Goal: Feedback & Contribution: Leave review/rating

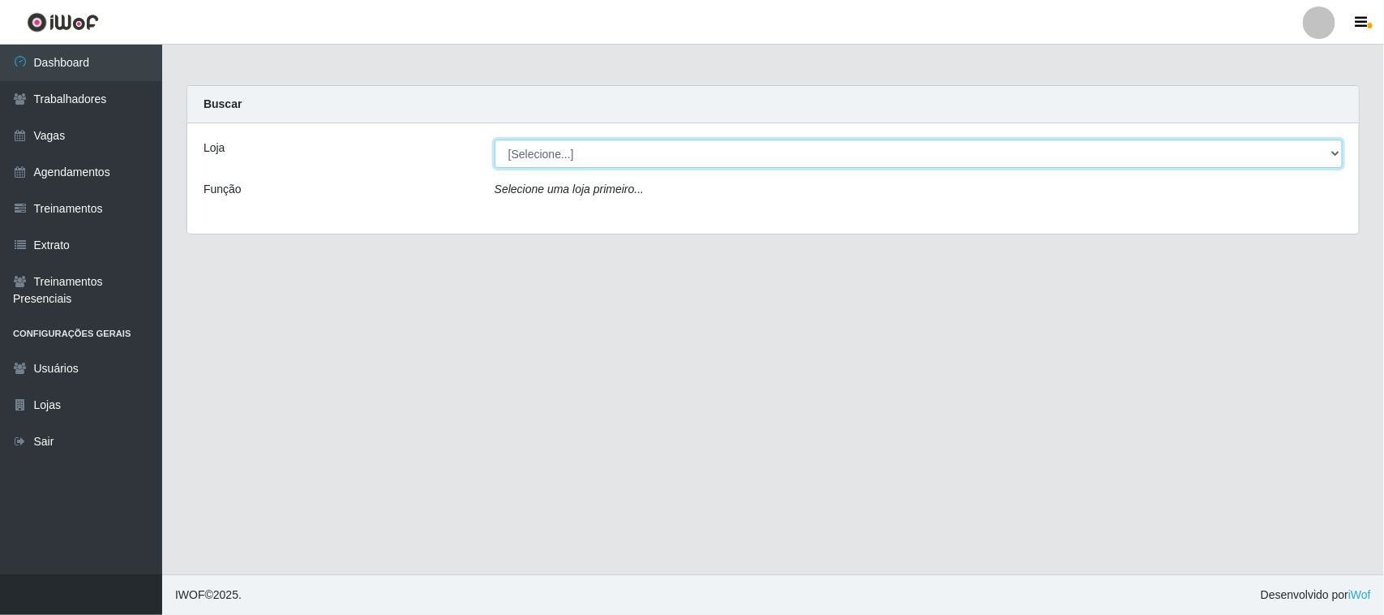
click at [971, 156] on select "[Selecione...] Nordestão - [GEOGRAPHIC_DATA]" at bounding box center [919, 153] width 848 height 28
select select "420"
click at [495, 139] on select "[Selecione...] Nordestão - [GEOGRAPHIC_DATA]" at bounding box center [919, 153] width 848 height 28
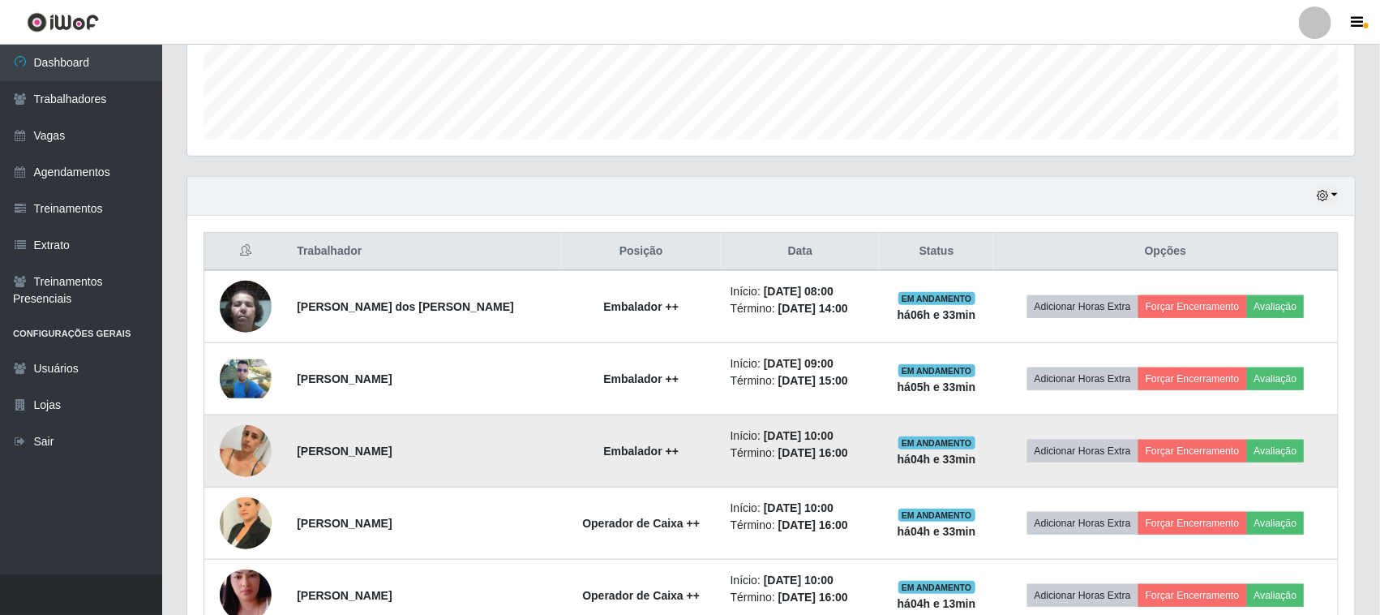
scroll to position [405, 0]
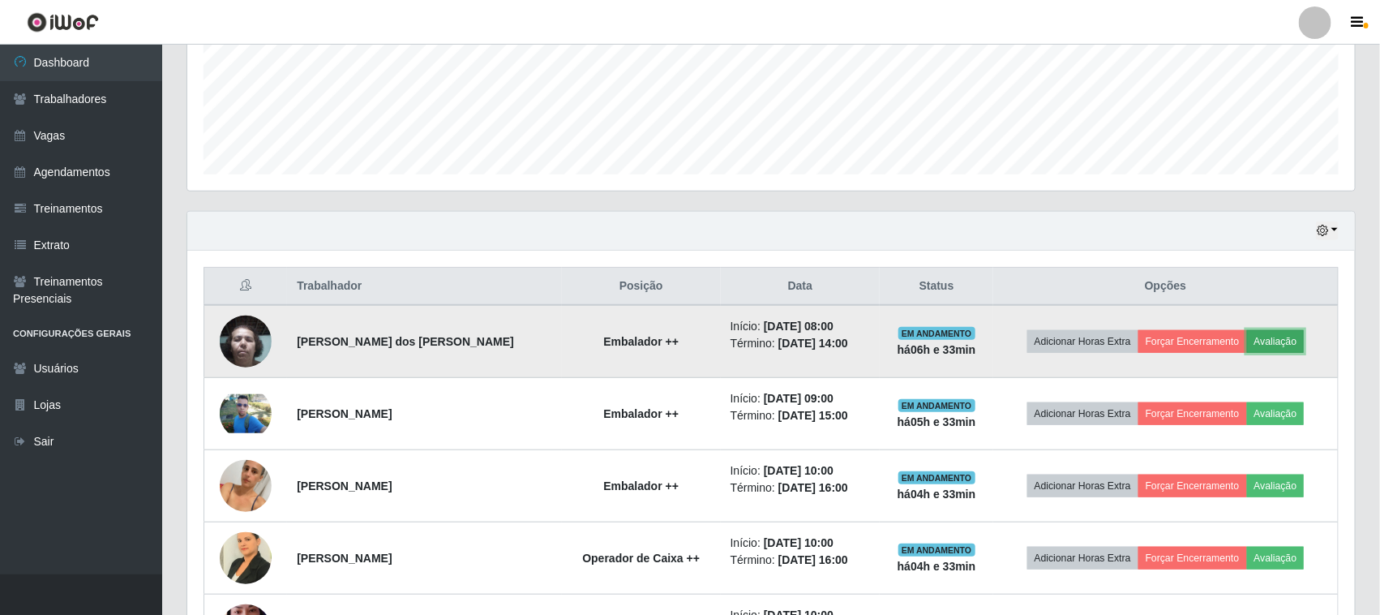
click at [1285, 339] on button "Avaliação" at bounding box center [1276, 341] width 58 height 23
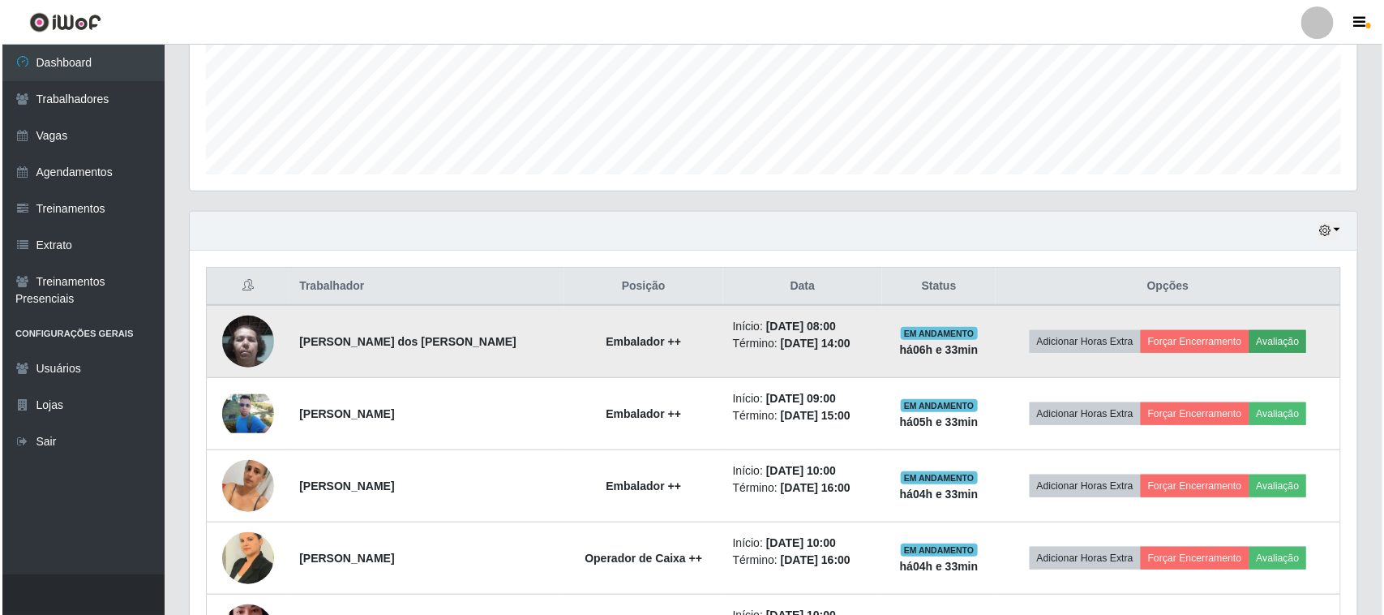
scroll to position [337, 1156]
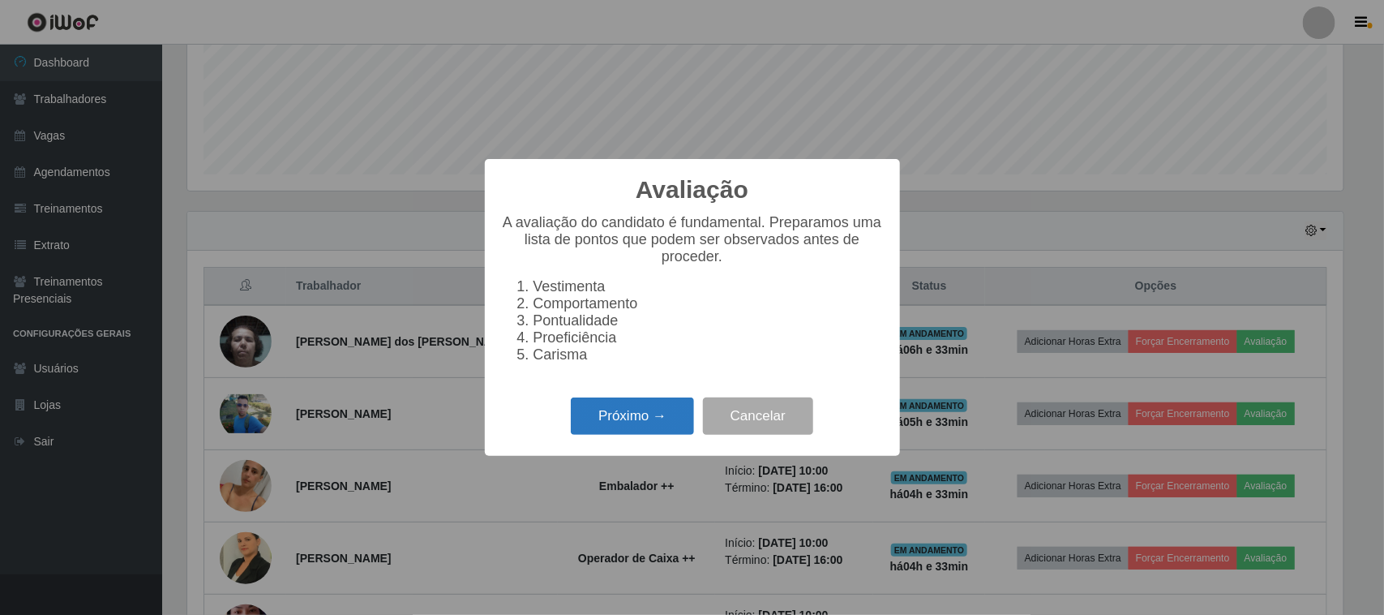
click at [650, 424] on button "Próximo →" at bounding box center [632, 416] width 123 height 38
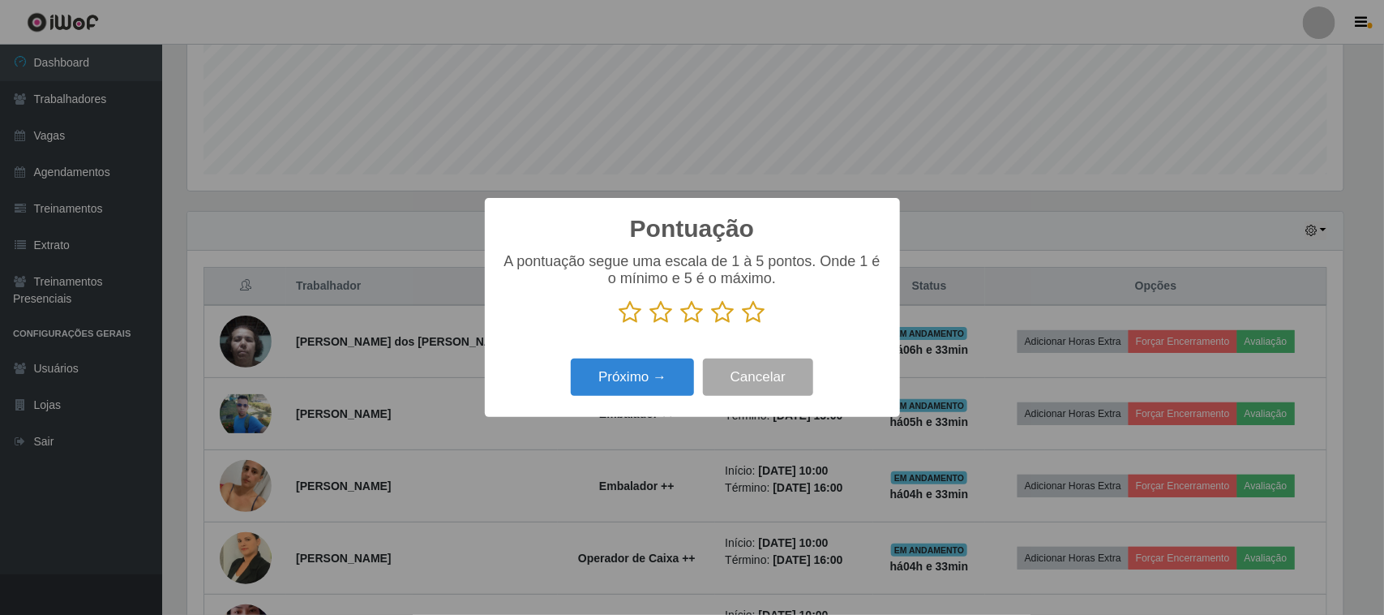
click at [755, 320] on icon at bounding box center [754, 312] width 23 height 24
click at [743, 324] on input "radio" at bounding box center [743, 324] width 0 height 0
click at [645, 379] on button "Próximo →" at bounding box center [632, 377] width 123 height 38
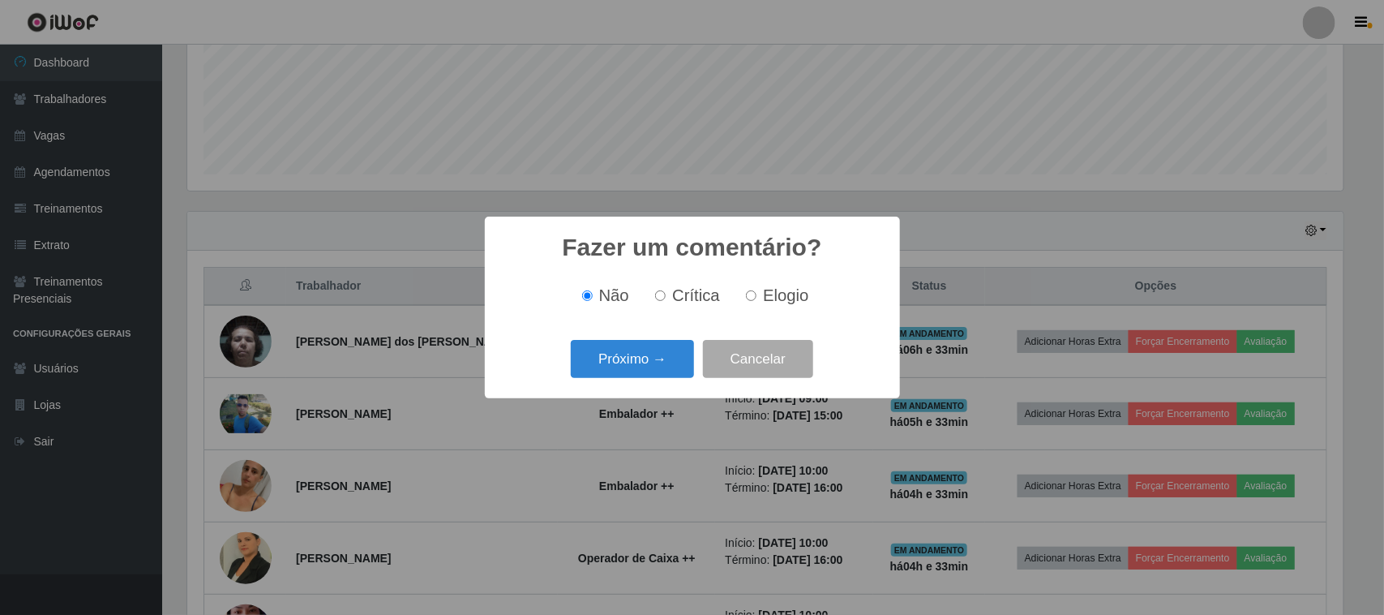
click at [759, 302] on label "Elogio" at bounding box center [774, 295] width 69 height 19
click at [757, 301] on input "Elogio" at bounding box center [751, 295] width 11 height 11
radio input "true"
click at [662, 346] on button "Próximo →" at bounding box center [632, 359] width 123 height 38
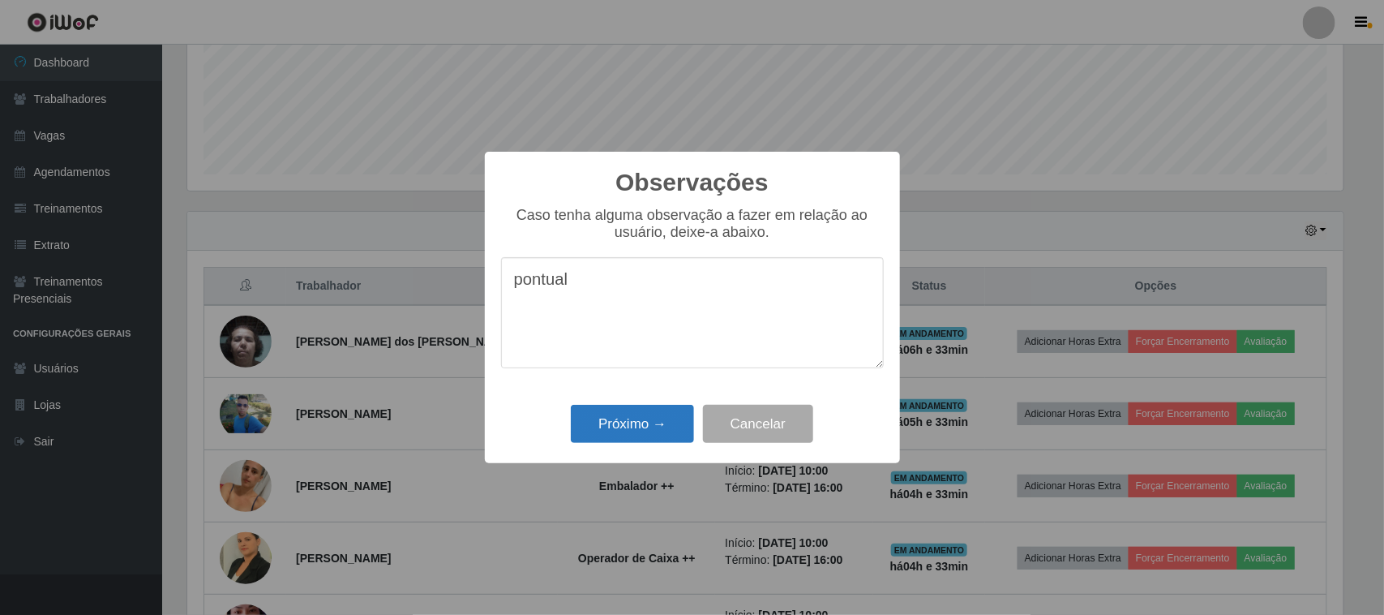
type textarea "pontual"
click at [663, 431] on button "Próximo →" at bounding box center [632, 424] width 123 height 38
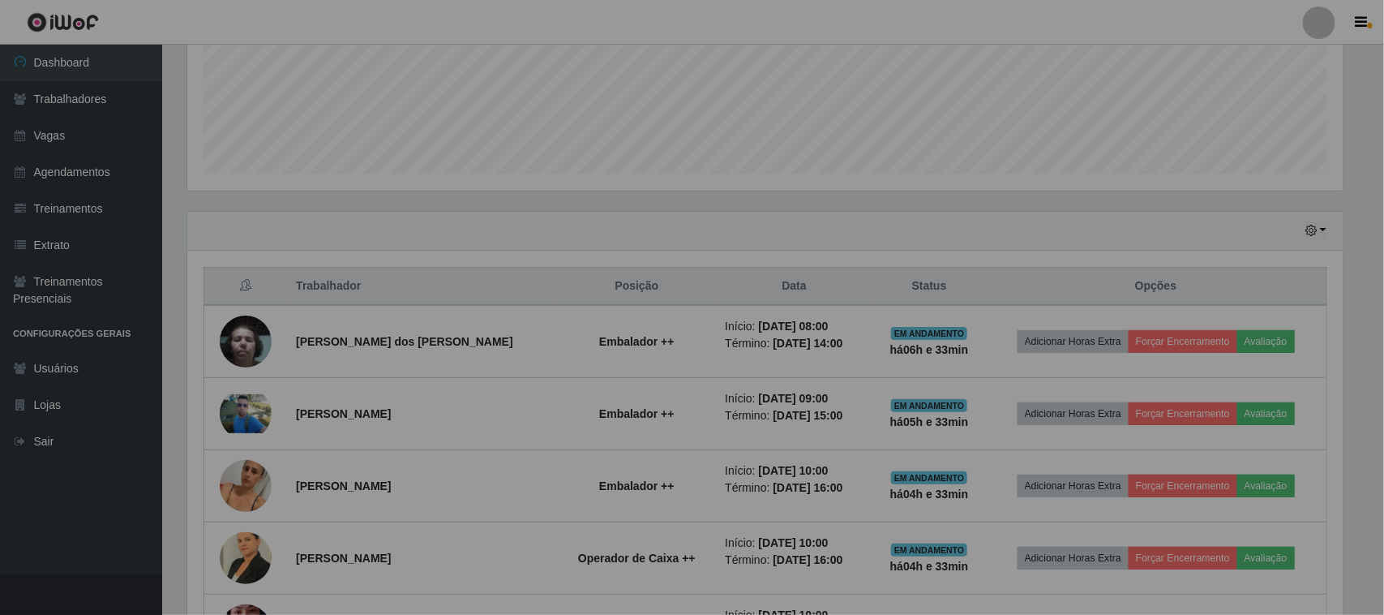
scroll to position [337, 1168]
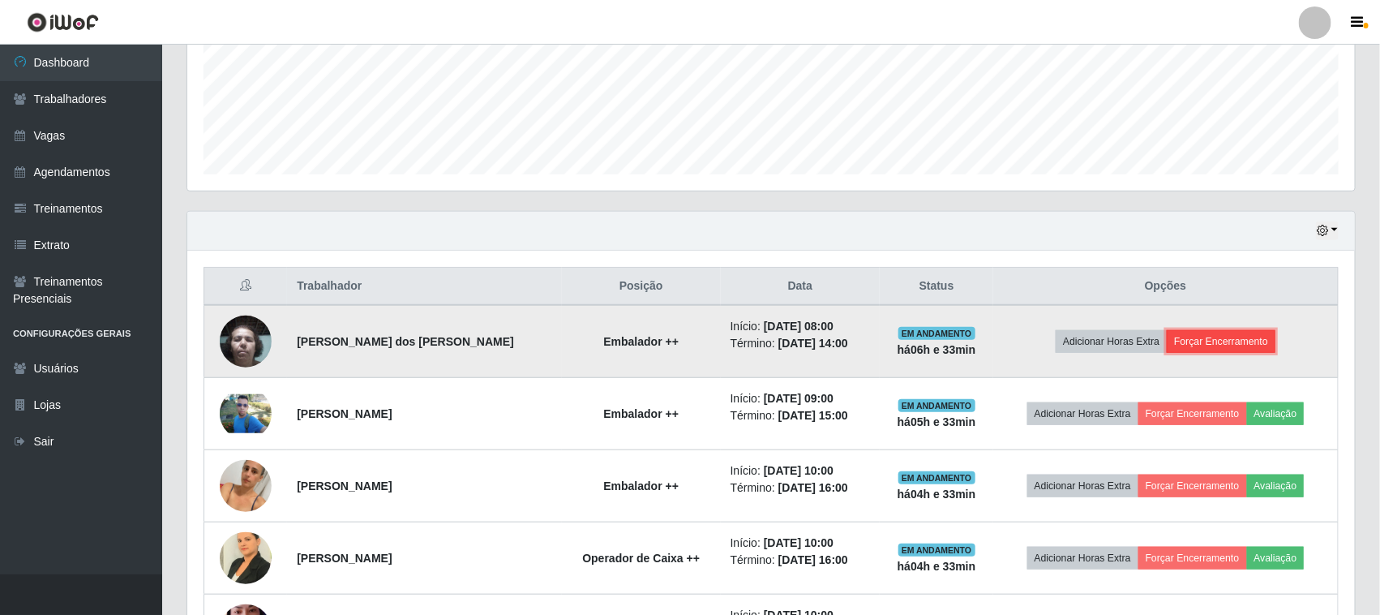
click at [1238, 343] on button "Forçar Encerramento" at bounding box center [1221, 341] width 109 height 23
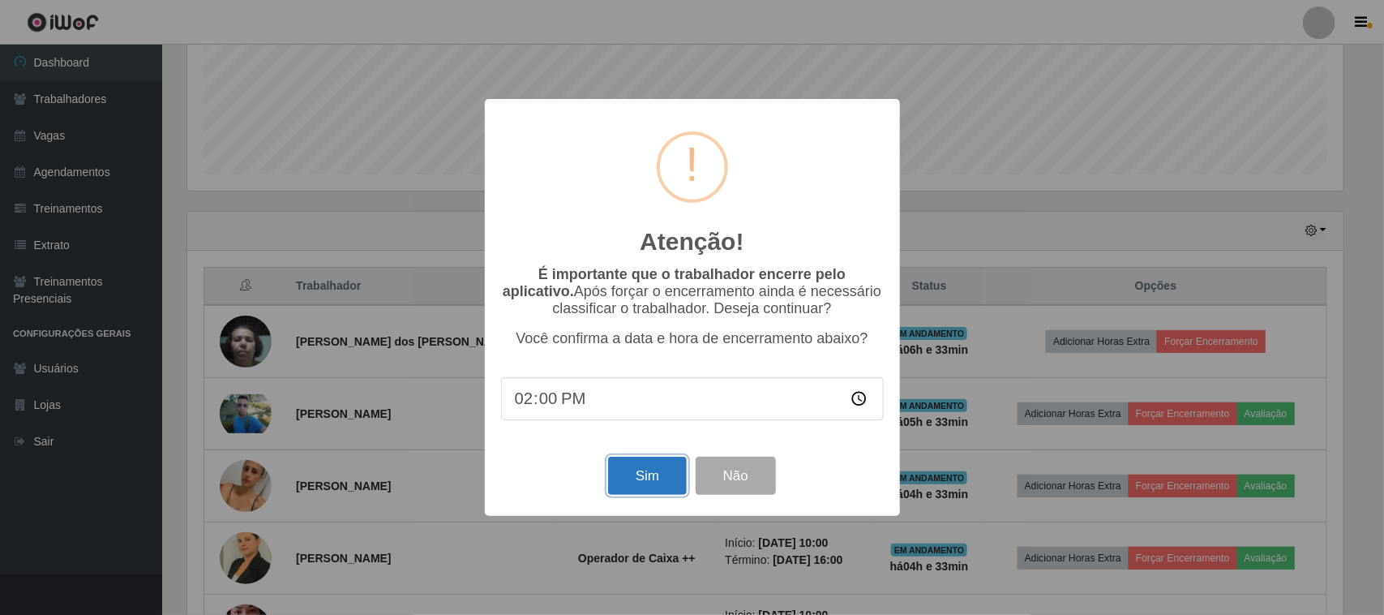
click at [639, 492] on button "Sim" at bounding box center [647, 476] width 79 height 38
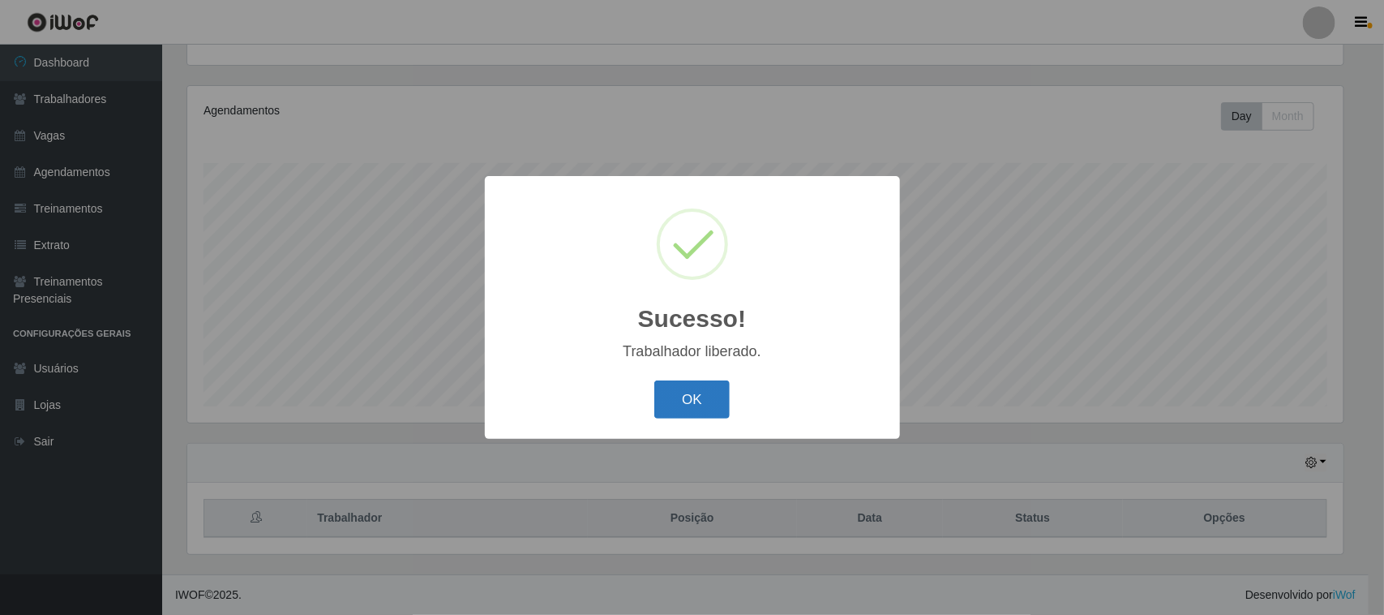
click at [700, 388] on button "OK" at bounding box center [691, 399] width 75 height 38
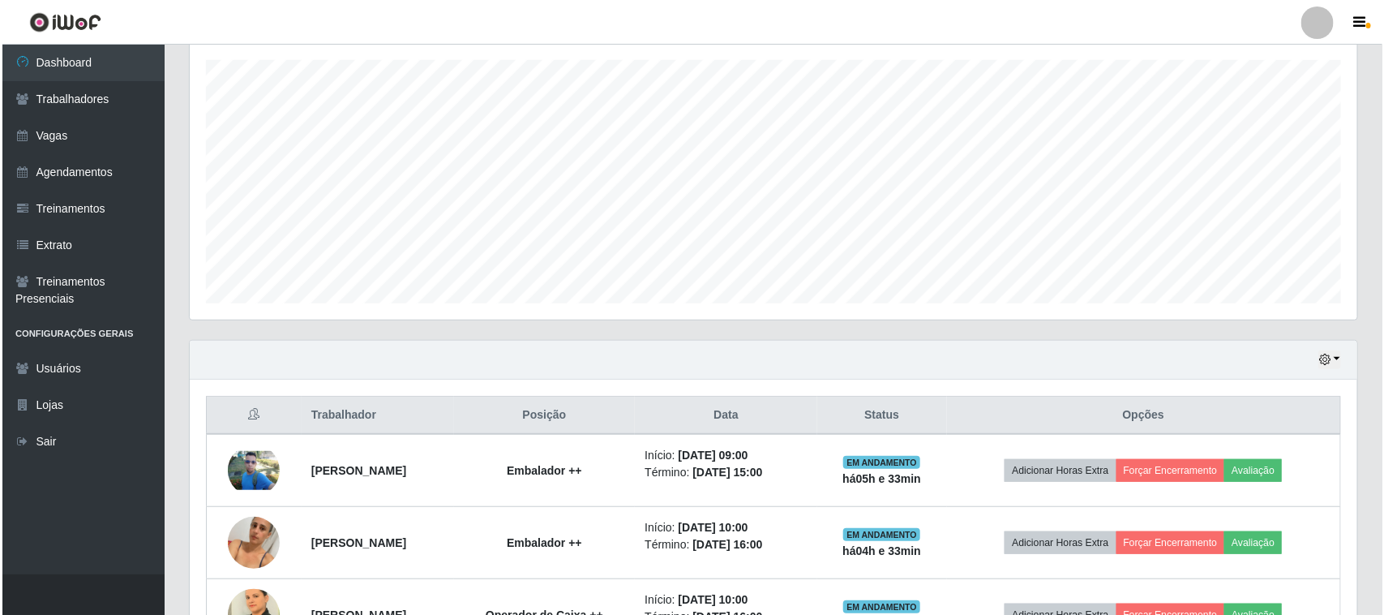
scroll to position [479, 0]
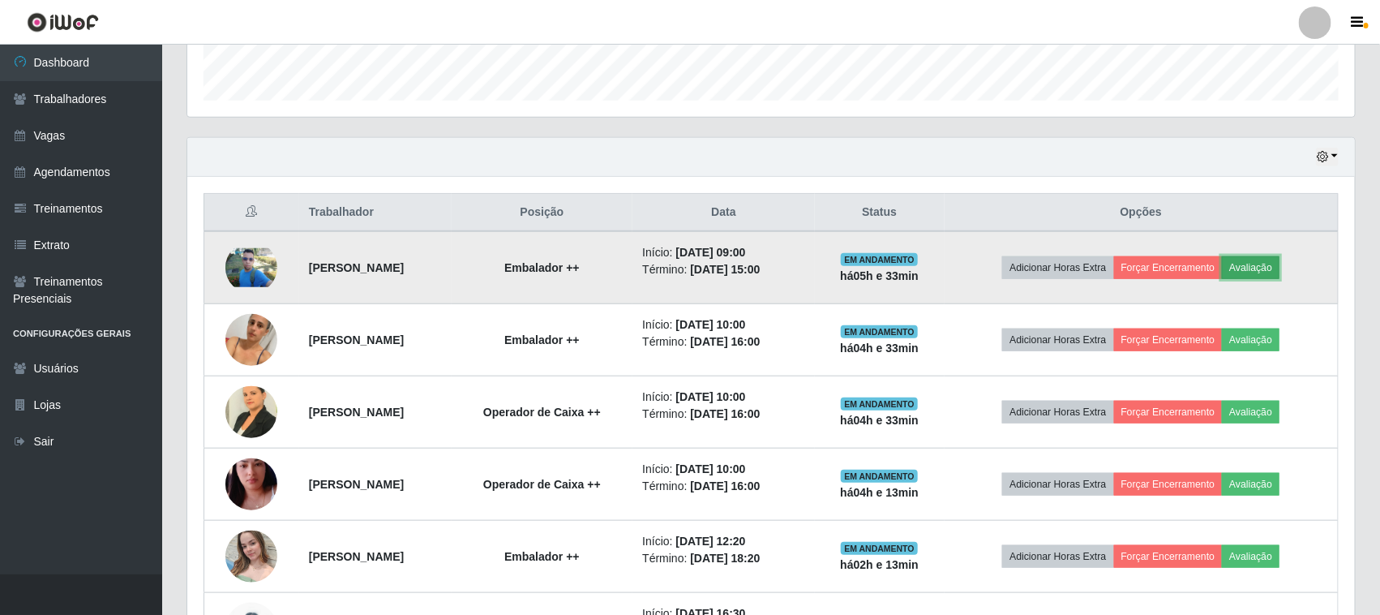
click at [1280, 277] on button "Avaliação" at bounding box center [1251, 267] width 58 height 23
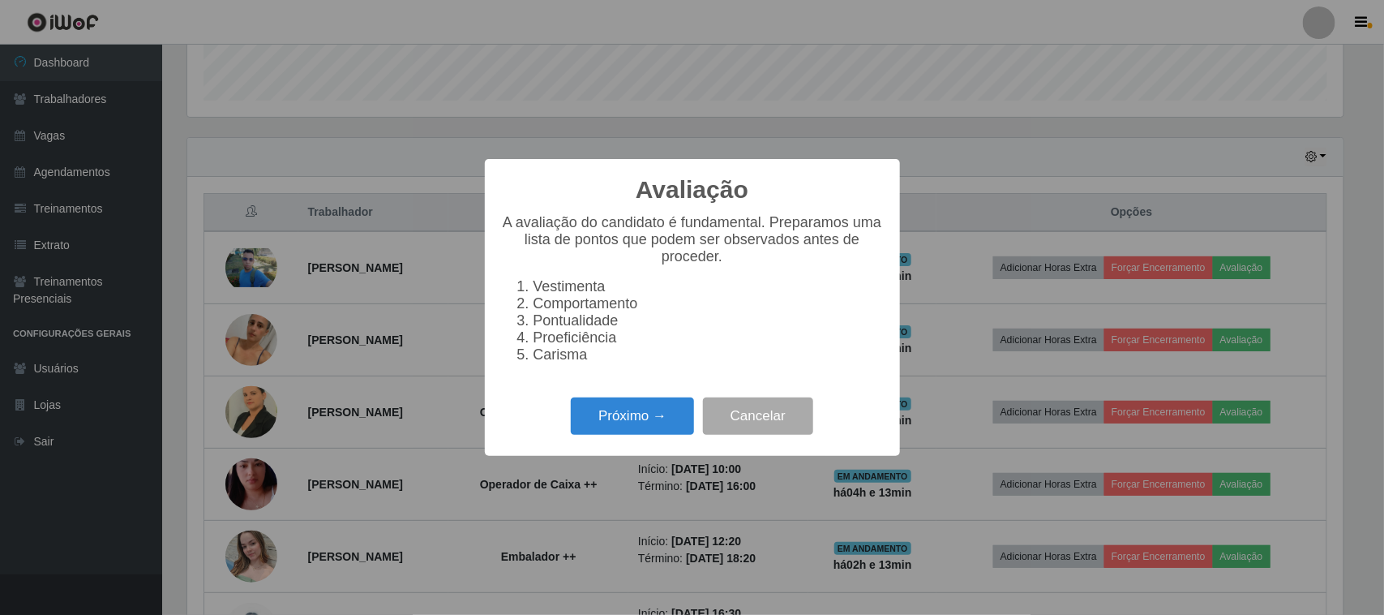
scroll to position [337, 1156]
click at [673, 426] on button "Próximo →" at bounding box center [632, 416] width 123 height 38
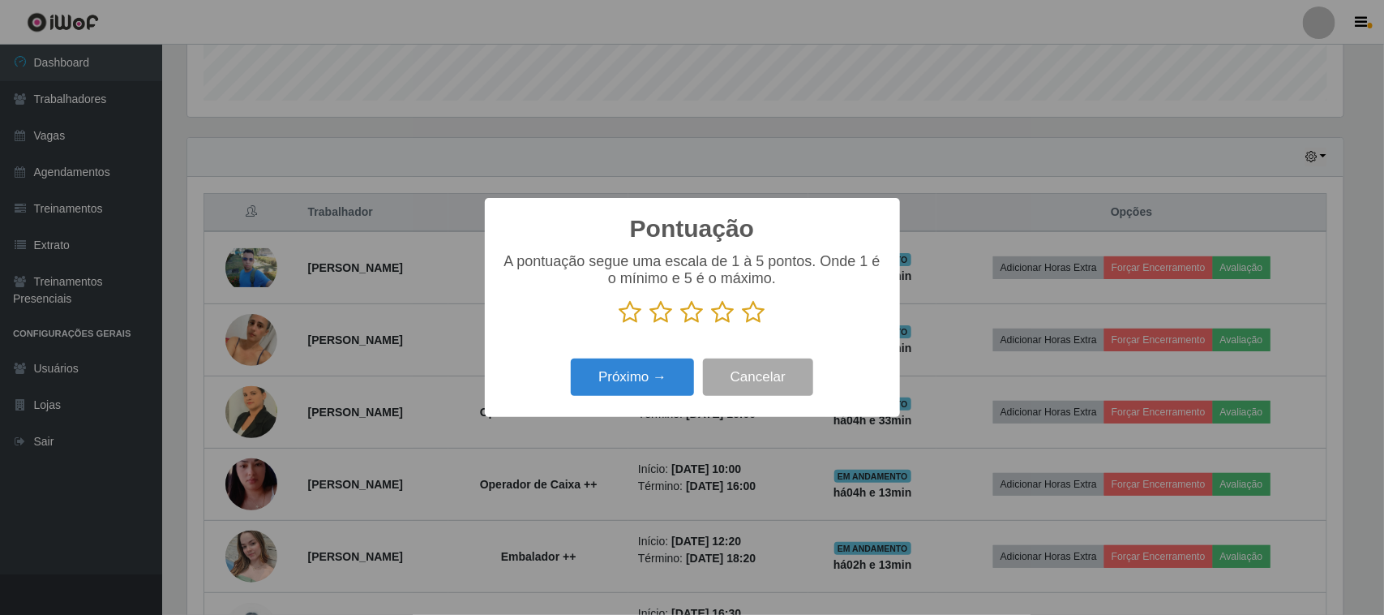
click at [765, 310] on p at bounding box center [692, 312] width 383 height 24
click at [746, 321] on icon at bounding box center [754, 312] width 23 height 24
click at [743, 324] on input "radio" at bounding box center [743, 324] width 0 height 0
click at [666, 367] on button "Próximo →" at bounding box center [632, 377] width 123 height 38
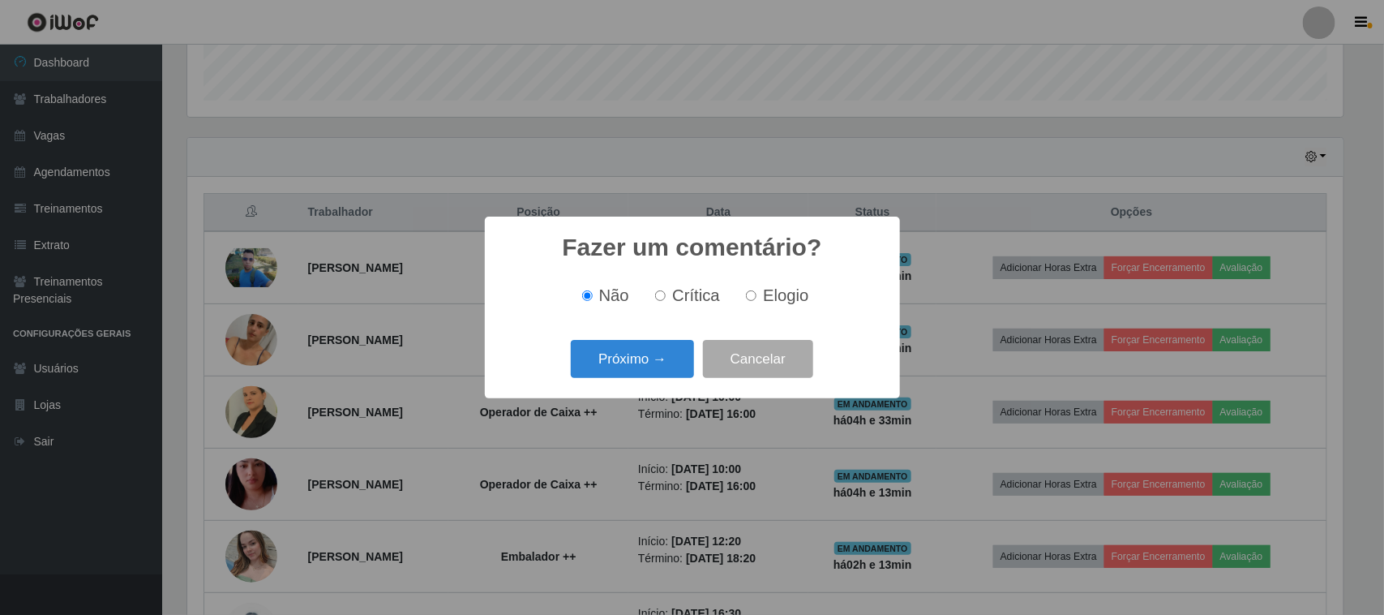
click at [759, 297] on label "Elogio" at bounding box center [774, 295] width 69 height 19
click at [757, 297] on input "Elogio" at bounding box center [751, 295] width 11 height 11
radio input "true"
click at [622, 354] on button "Próximo →" at bounding box center [632, 359] width 123 height 38
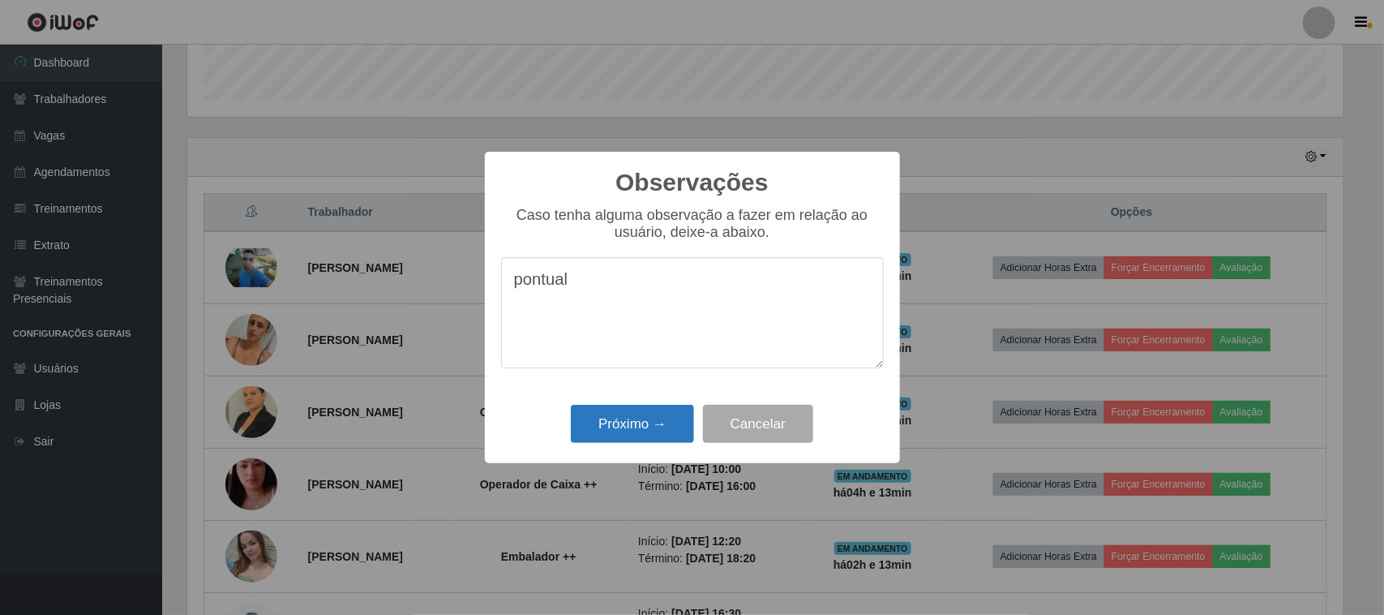
type textarea "pontual"
click at [643, 422] on button "Próximo →" at bounding box center [632, 424] width 123 height 38
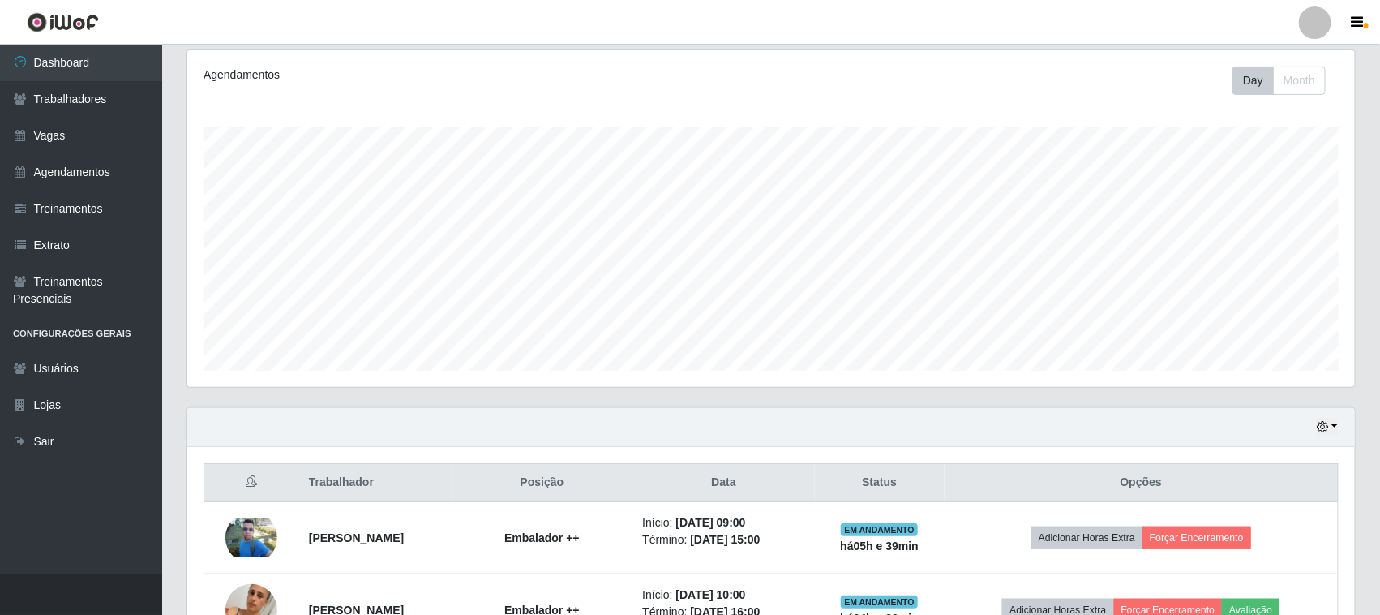
scroll to position [203, 0]
